Goal: Information Seeking & Learning: Learn about a topic

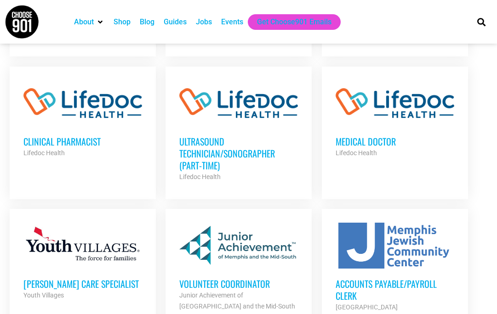
scroll to position [764, 0]
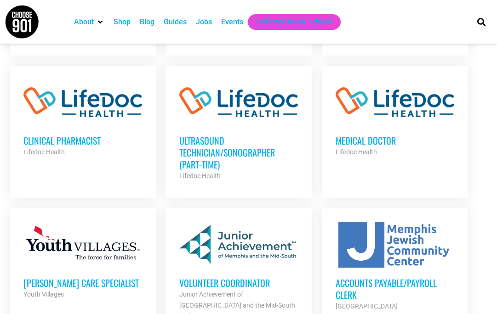
click at [101, 104] on div at bounding box center [82, 103] width 119 height 46
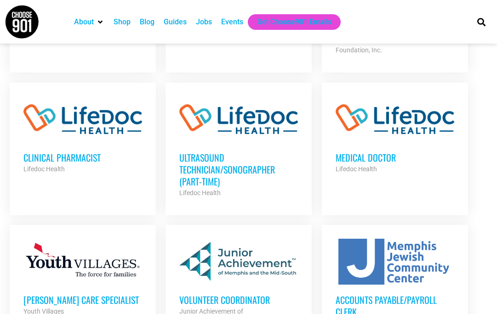
scroll to position [746, 0]
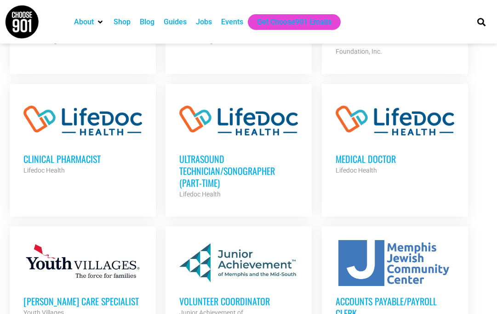
click at [222, 162] on h3 "Ultrasound Technician/Sonographer (Part-Time)" at bounding box center [238, 171] width 119 height 36
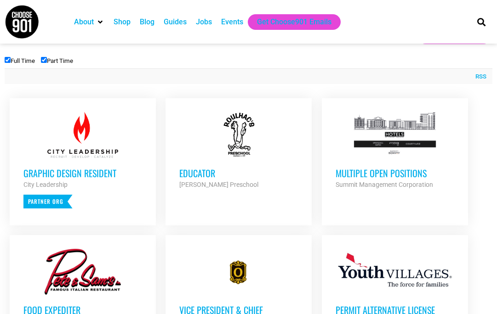
scroll to position [333, 0]
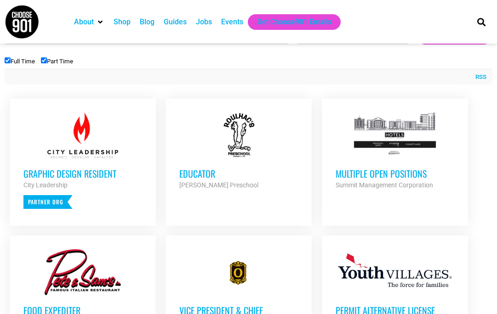
click at [348, 163] on div "Multiple Open Positions Summit Management Corporation Partner Org" at bounding box center [395, 175] width 119 height 32
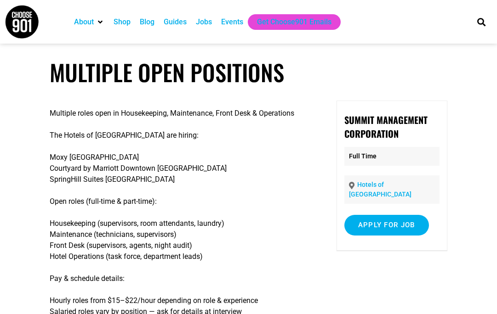
click at [11, 12] on img at bounding box center [22, 22] width 34 height 34
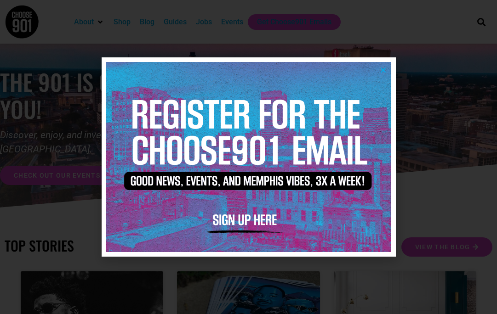
click at [381, 69] on icon "Close" at bounding box center [383, 70] width 7 height 7
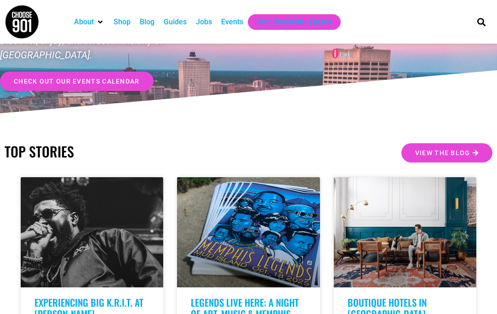
scroll to position [11, 0]
